Goal: Find specific page/section: Find specific page/section

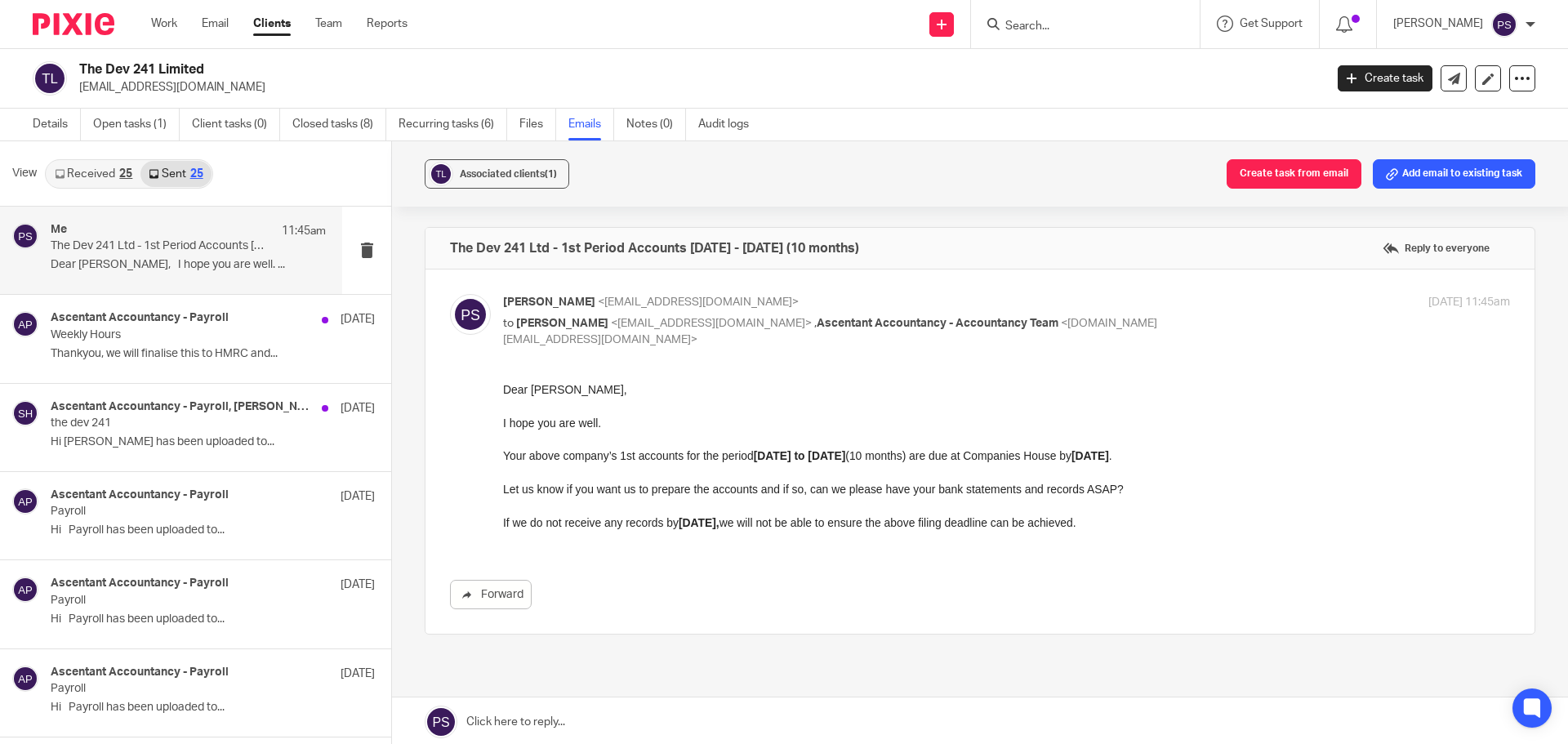
click at [1047, 31] on input "Search" at bounding box center [1078, 27] width 147 height 15
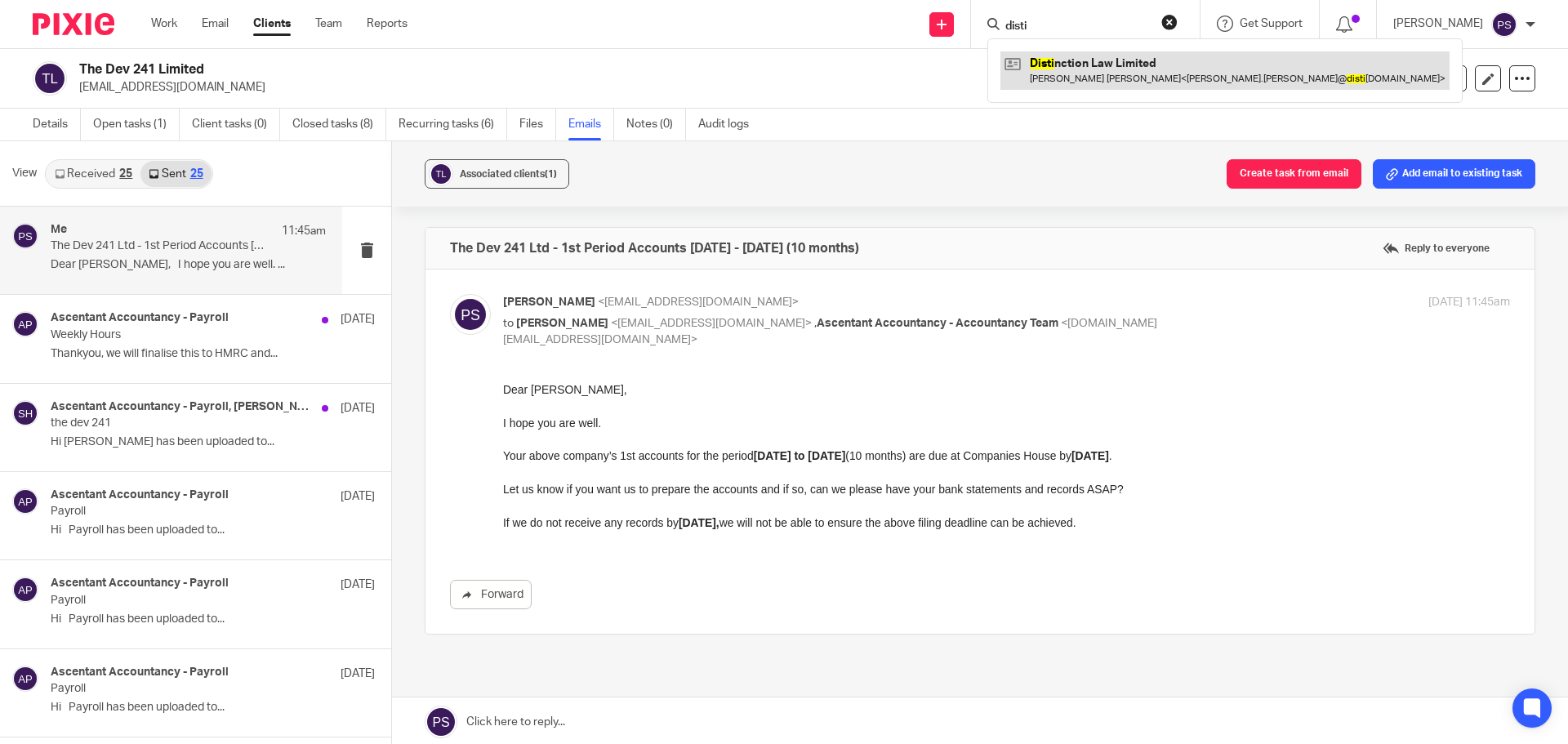
type input "disti"
click at [1097, 65] on link at bounding box center [1224, 70] width 449 height 37
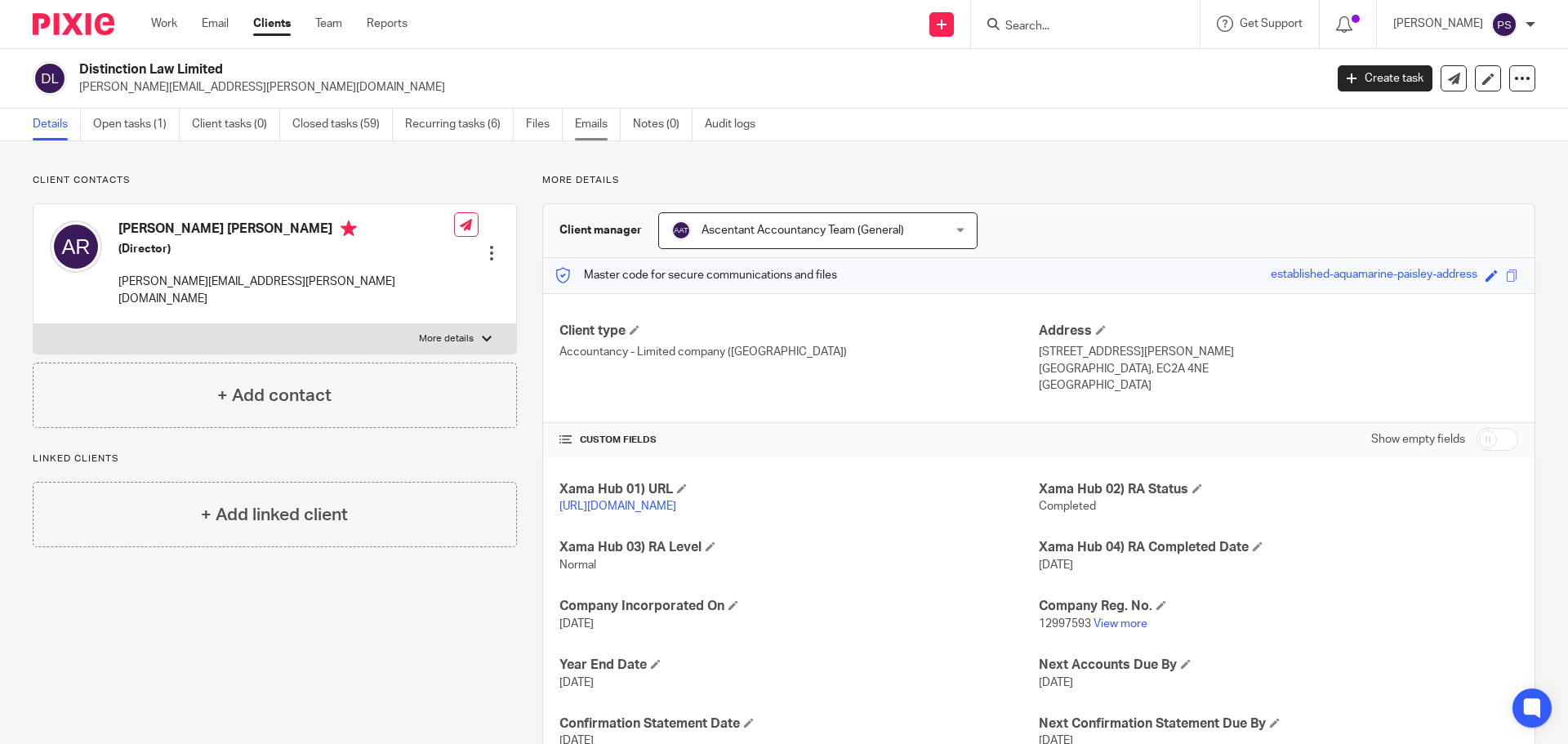
click at [586, 120] on link "Emails" at bounding box center [597, 125] width 46 height 31
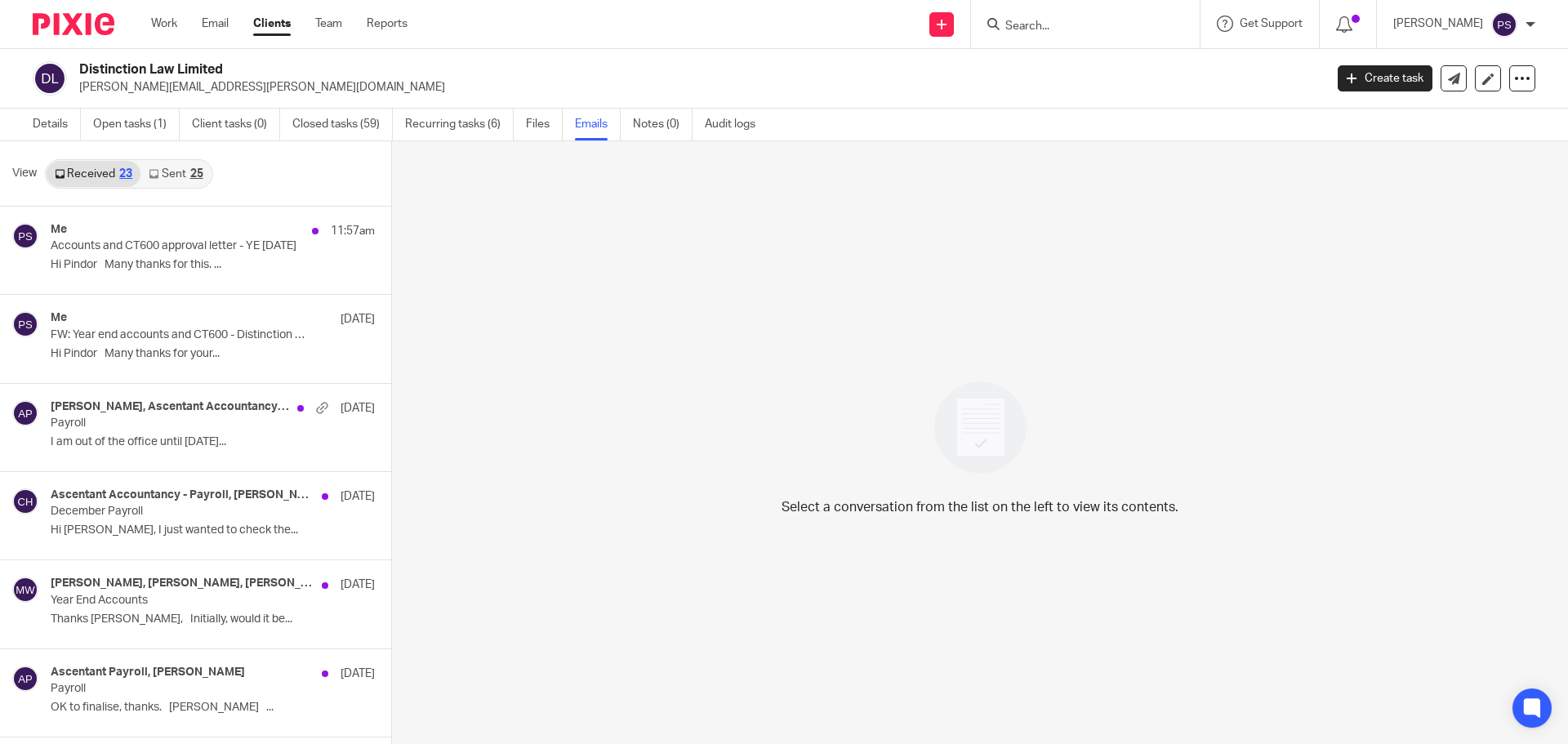
click at [179, 165] on link "Sent 25" at bounding box center [175, 174] width 70 height 27
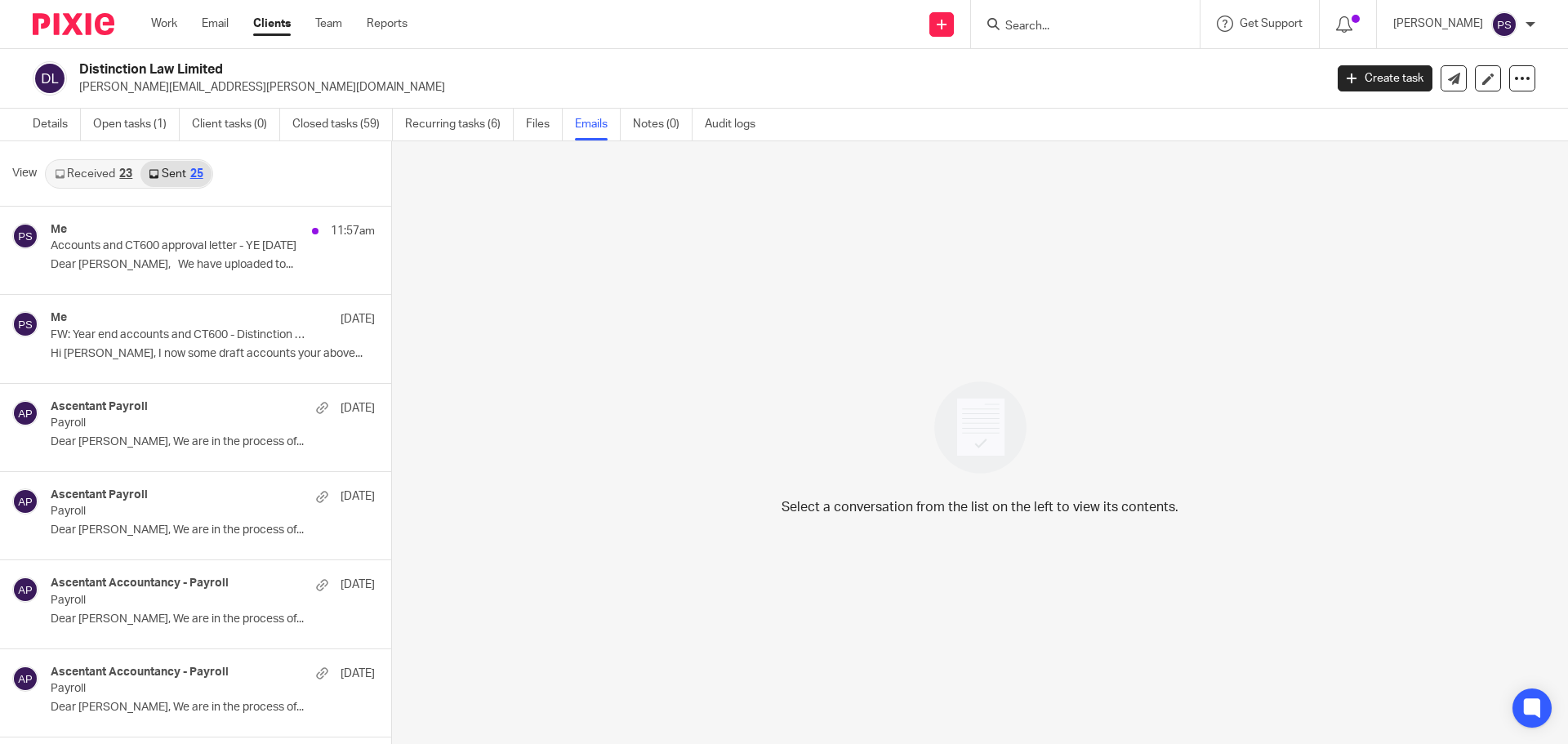
scroll to position [2, 0]
